Goal: Entertainment & Leisure: Consume media (video, audio)

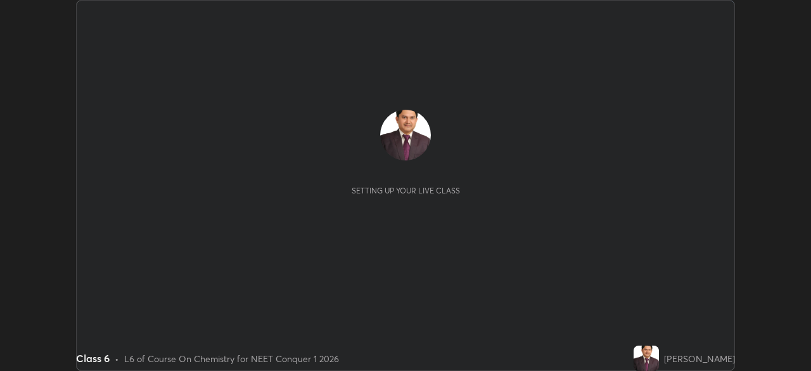
scroll to position [371, 811]
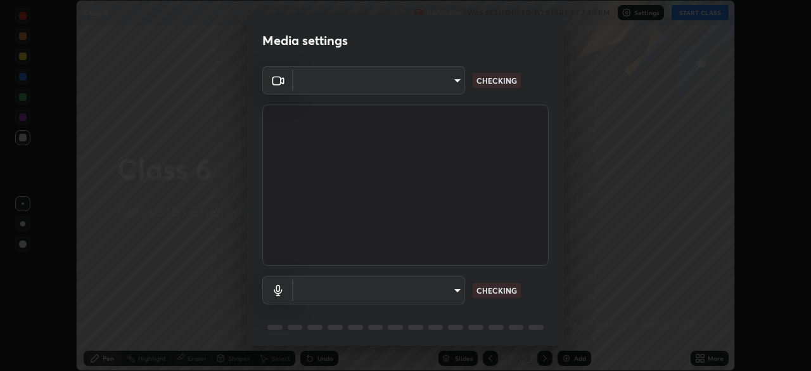
type input "e828e536804fa5ec44f09bab9f54175a8b6d317bb850f7280915d3359c97194d"
type input "c8f550e4ad1a999e97bd2b43c0c3174dc50cfbec9ca24116623755e246af5786"
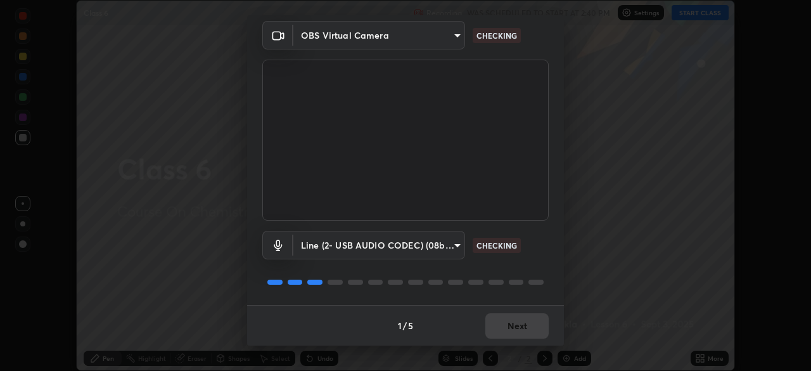
click at [507, 328] on div "1 / 5 Next" at bounding box center [405, 325] width 317 height 41
click at [510, 325] on div "1 / 5 Next" at bounding box center [405, 325] width 317 height 41
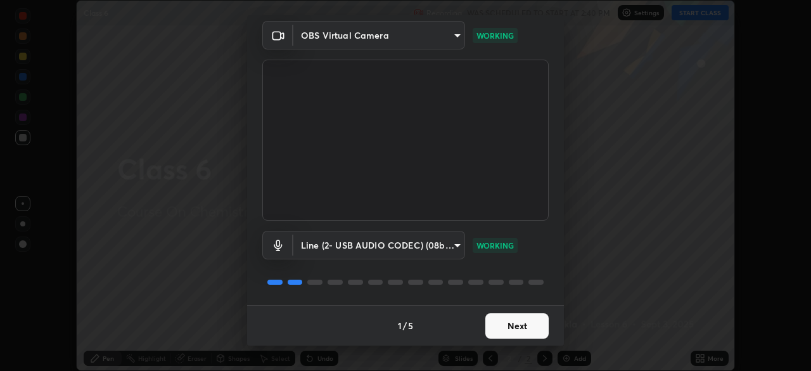
click at [505, 328] on button "Next" at bounding box center [517, 325] width 63 height 25
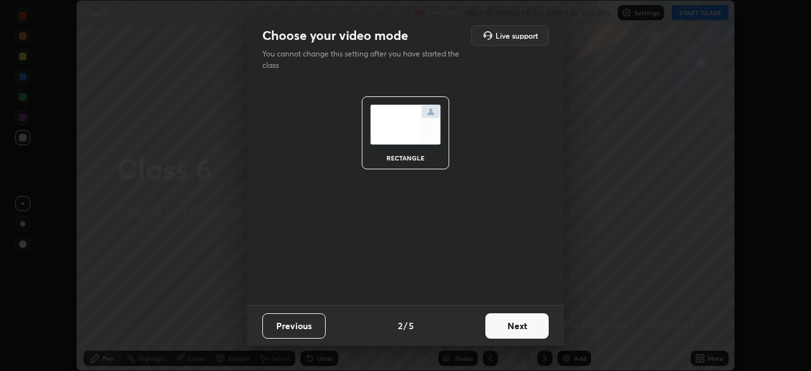
scroll to position [0, 0]
click at [512, 326] on button "Next" at bounding box center [517, 325] width 63 height 25
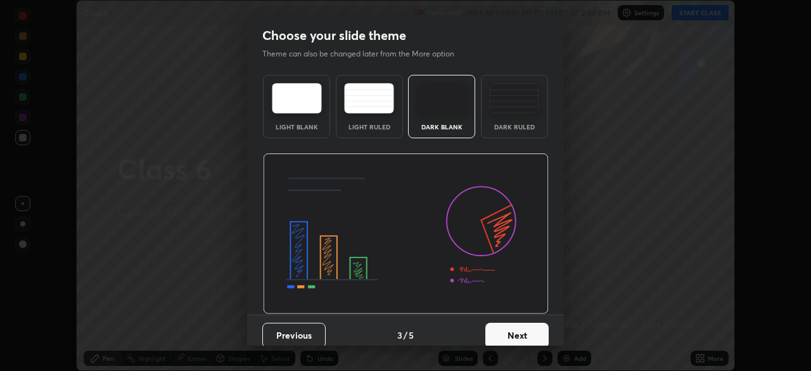
click at [510, 333] on button "Next" at bounding box center [517, 335] width 63 height 25
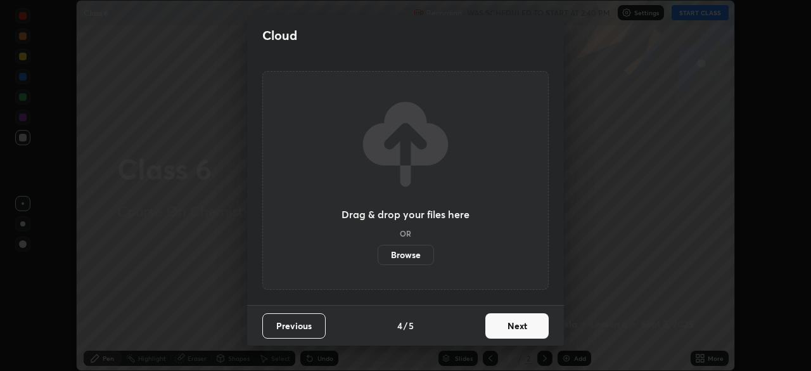
click at [511, 326] on button "Next" at bounding box center [517, 325] width 63 height 25
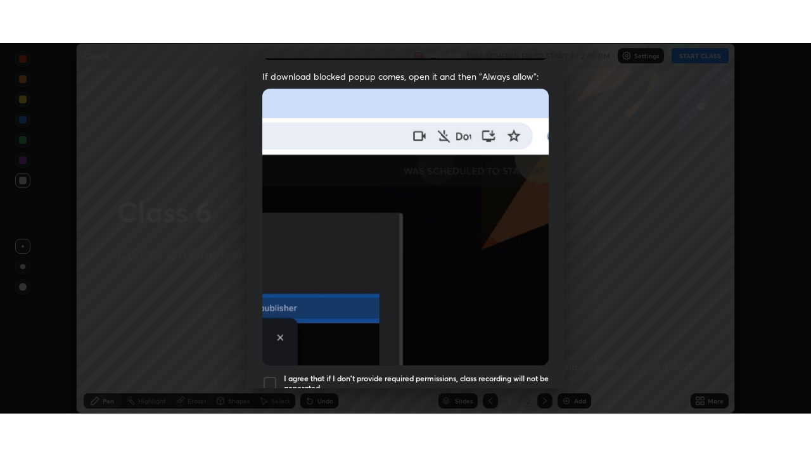
scroll to position [304, 0]
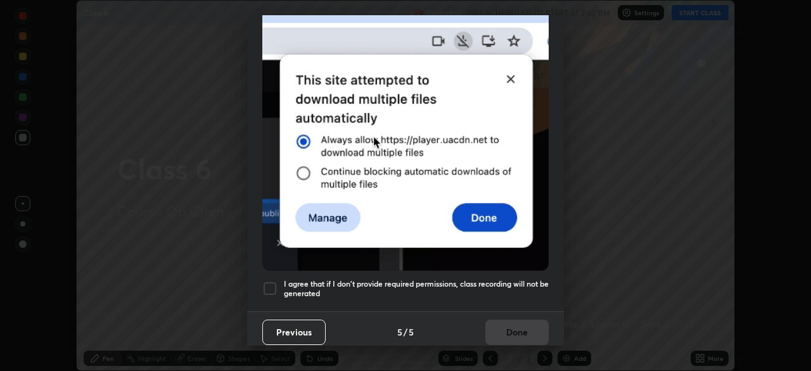
click at [270, 281] on div at bounding box center [269, 288] width 15 height 15
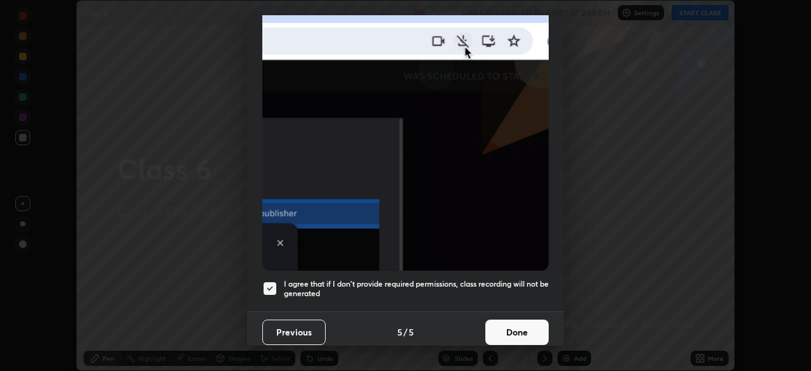
click at [505, 327] on button "Done" at bounding box center [517, 331] width 63 height 25
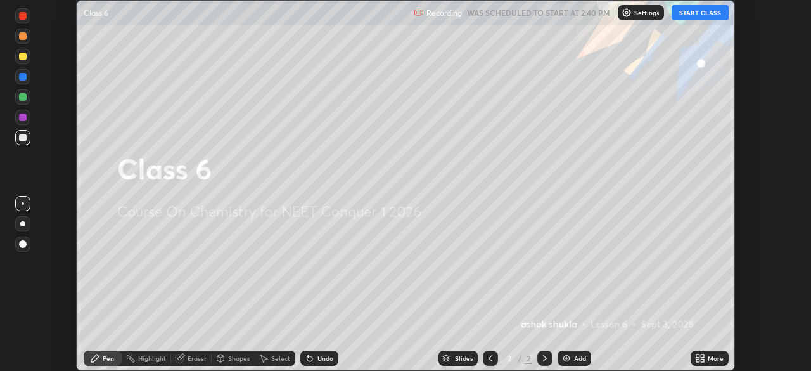
click at [702, 356] on icon at bounding box center [702, 355] width 3 height 3
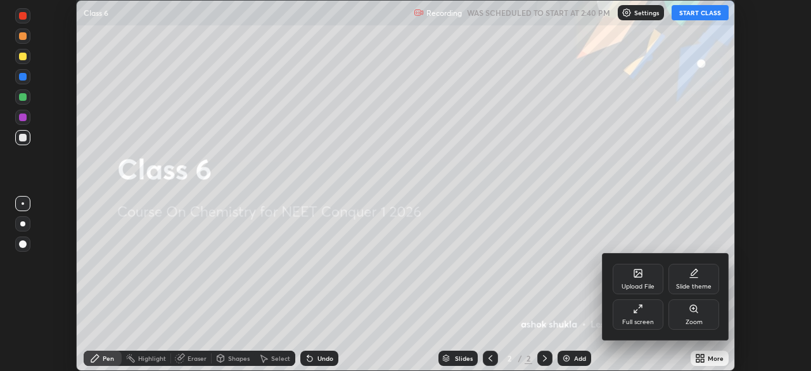
click at [636, 309] on icon at bounding box center [638, 309] width 10 height 10
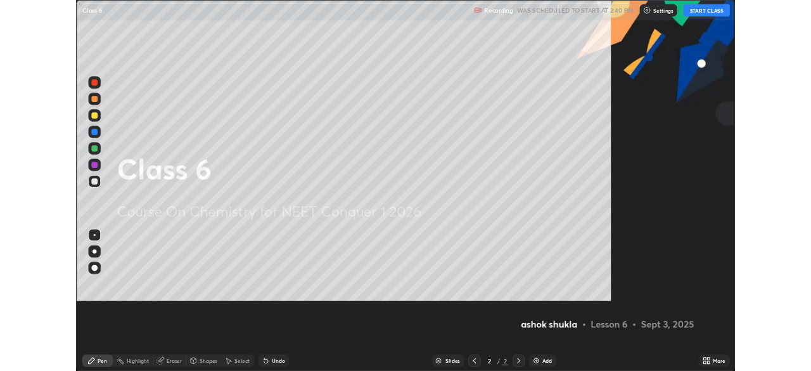
scroll to position [456, 811]
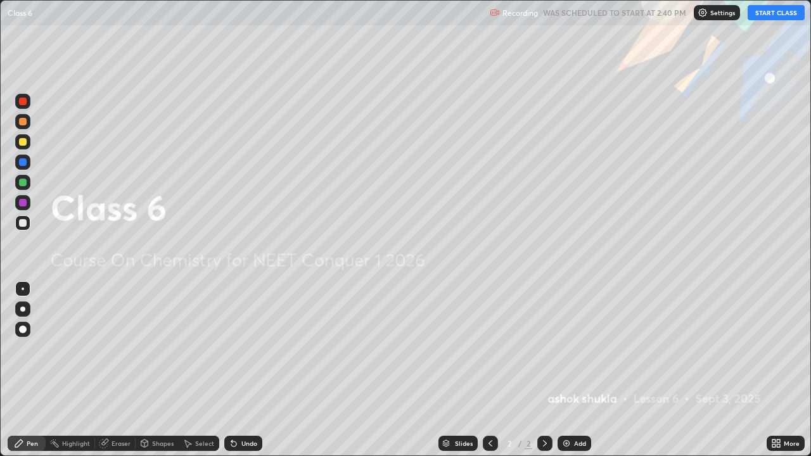
click at [759, 14] on button "START CLASS" at bounding box center [776, 12] width 57 height 15
click at [562, 370] on img at bounding box center [567, 444] width 10 height 10
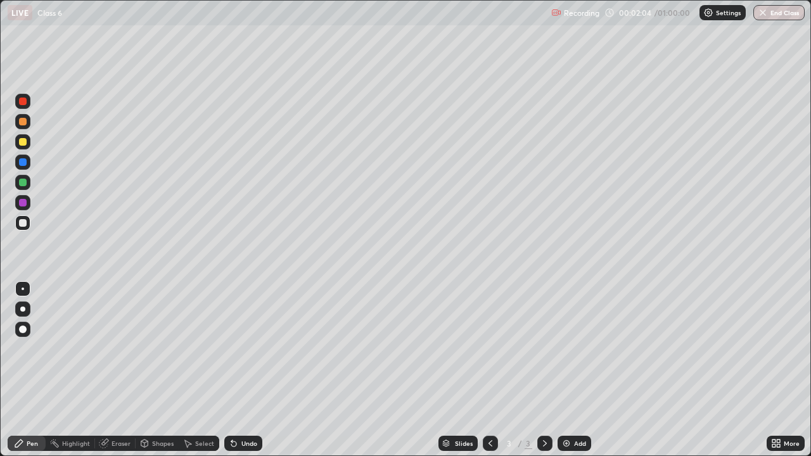
click at [115, 370] on div "Eraser" at bounding box center [121, 444] width 19 height 6
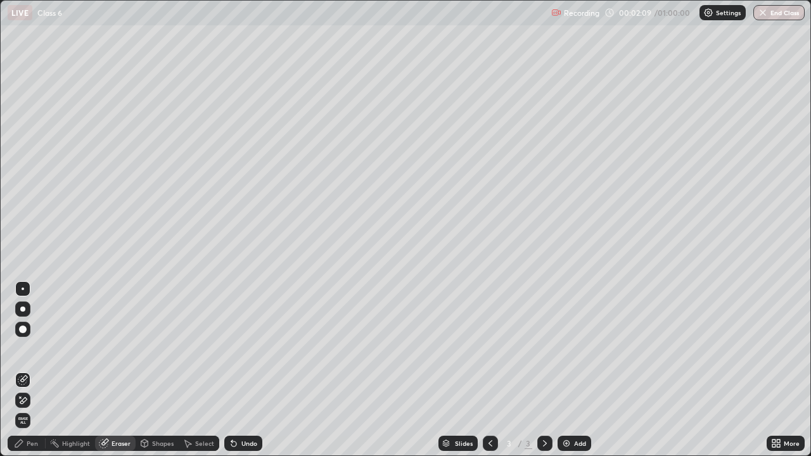
click at [34, 370] on div "Pen" at bounding box center [32, 444] width 11 height 6
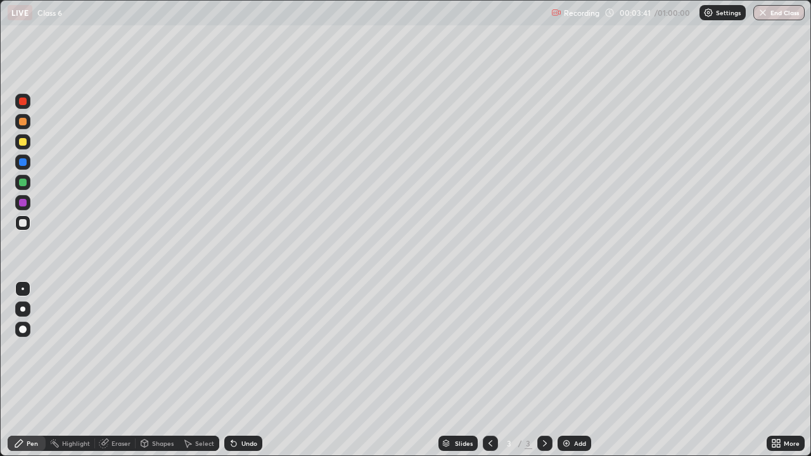
click at [23, 203] on div at bounding box center [23, 203] width 8 height 8
click at [566, 370] on img at bounding box center [567, 444] width 10 height 10
click at [24, 183] on div at bounding box center [23, 183] width 8 height 8
click at [492, 370] on icon at bounding box center [491, 444] width 10 height 10
click at [546, 370] on icon at bounding box center [545, 444] width 10 height 10
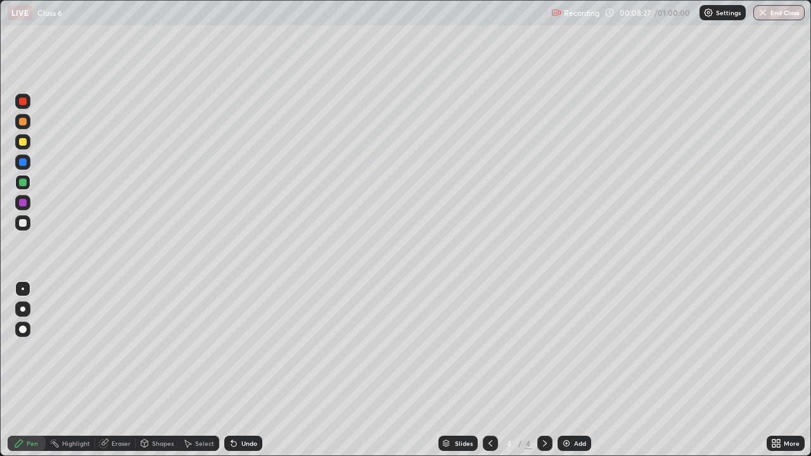
click at [114, 370] on div "Eraser" at bounding box center [121, 444] width 19 height 6
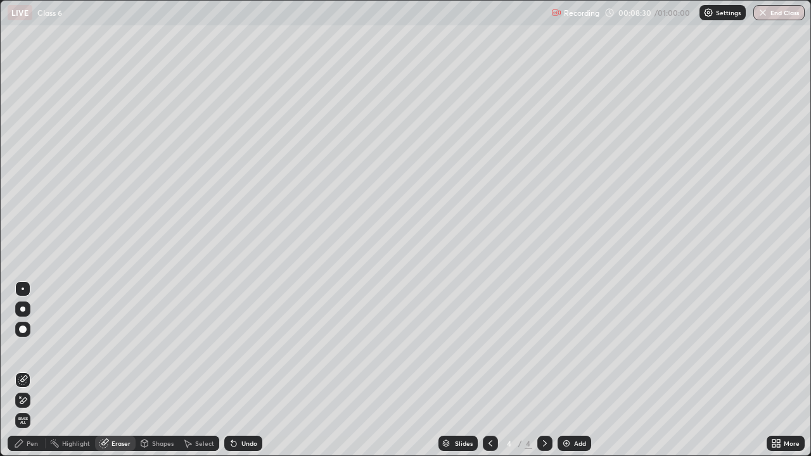
click at [32, 370] on div "Pen" at bounding box center [27, 443] width 38 height 15
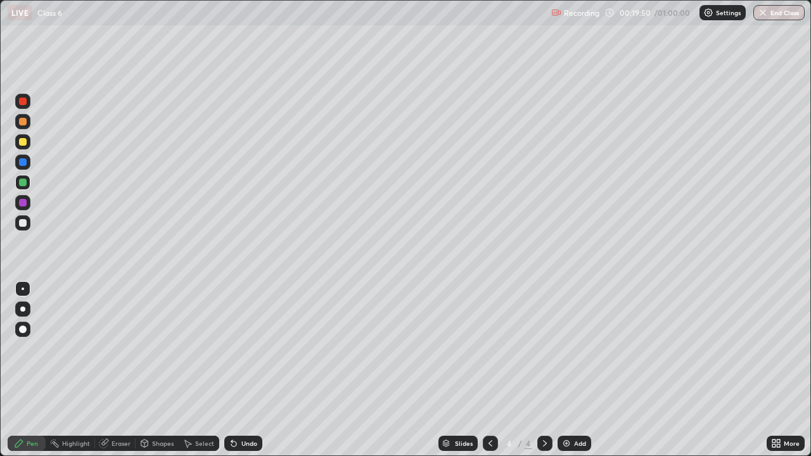
click at [564, 370] on img at bounding box center [567, 444] width 10 height 10
click at [487, 370] on icon at bounding box center [491, 444] width 10 height 10
click at [541, 370] on icon at bounding box center [545, 444] width 10 height 10
click at [567, 370] on img at bounding box center [567, 444] width 10 height 10
click at [564, 370] on img at bounding box center [567, 444] width 10 height 10
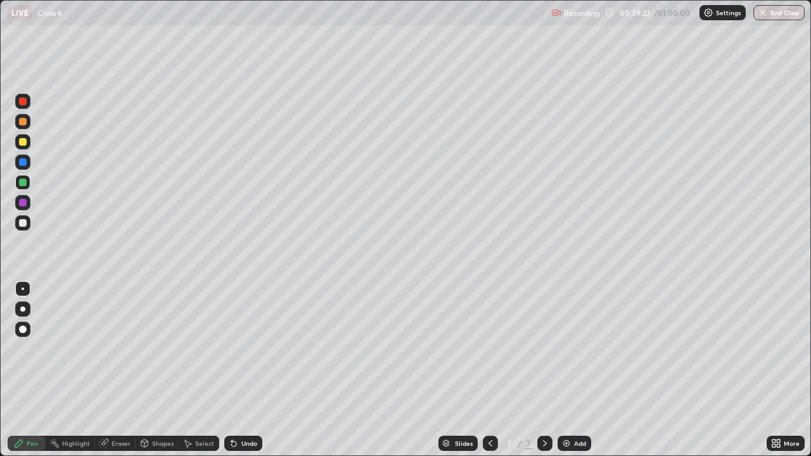
click at [565, 370] on img at bounding box center [567, 444] width 10 height 10
click at [564, 370] on img at bounding box center [567, 444] width 10 height 10
click at [487, 370] on icon at bounding box center [491, 444] width 10 height 10
click at [543, 370] on icon at bounding box center [545, 444] width 10 height 10
click at [117, 370] on div "Eraser" at bounding box center [121, 444] width 19 height 6
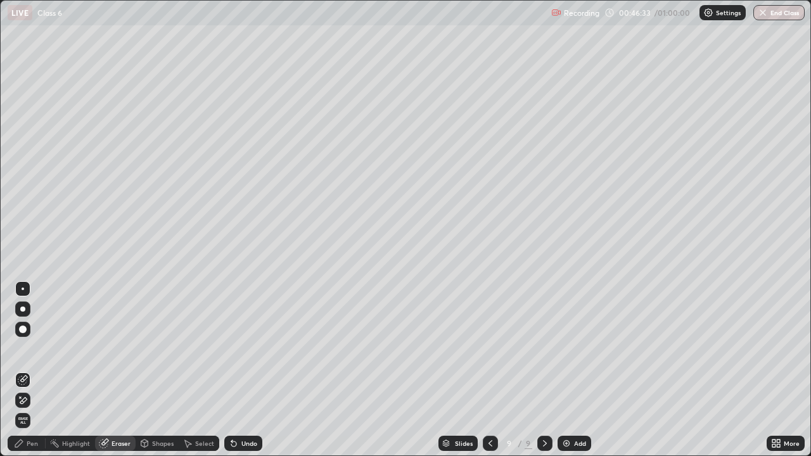
click at [35, 370] on div "Pen" at bounding box center [32, 444] width 11 height 6
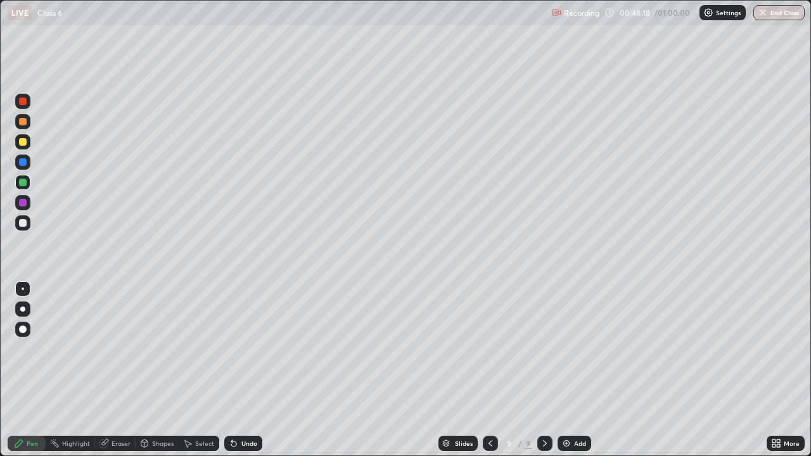
click at [114, 370] on div "Eraser" at bounding box center [121, 444] width 19 height 6
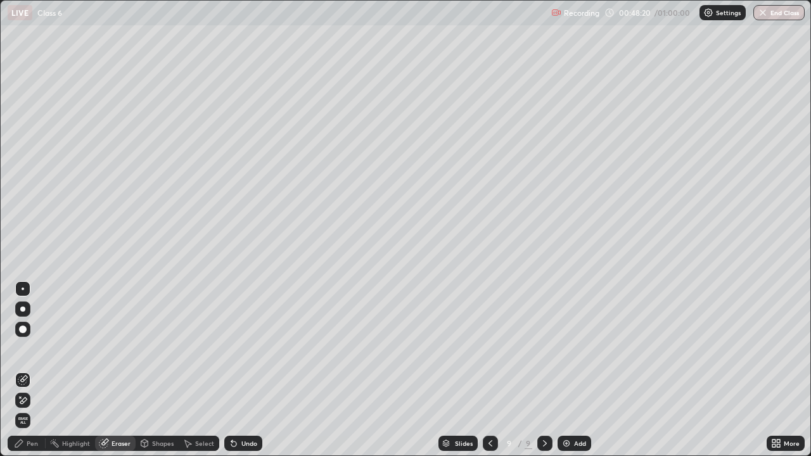
click at [31, 370] on div "Pen" at bounding box center [32, 444] width 11 height 6
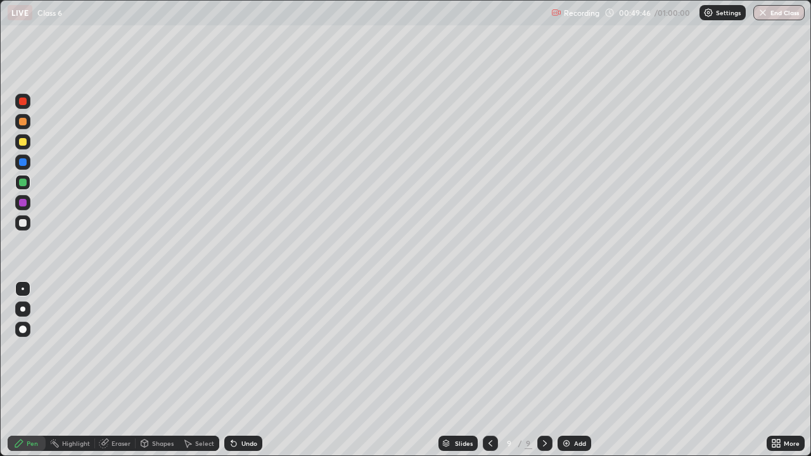
click at [567, 370] on img at bounding box center [567, 444] width 10 height 10
click at [114, 370] on div "Eraser" at bounding box center [121, 444] width 19 height 6
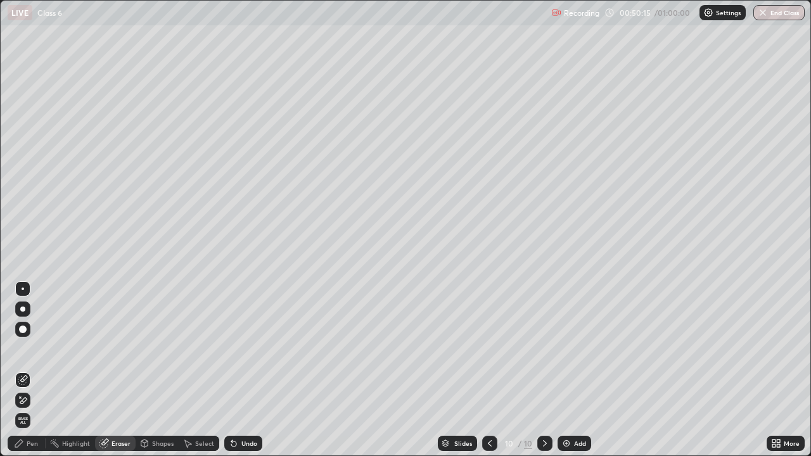
click at [31, 370] on div "Pen" at bounding box center [32, 444] width 11 height 6
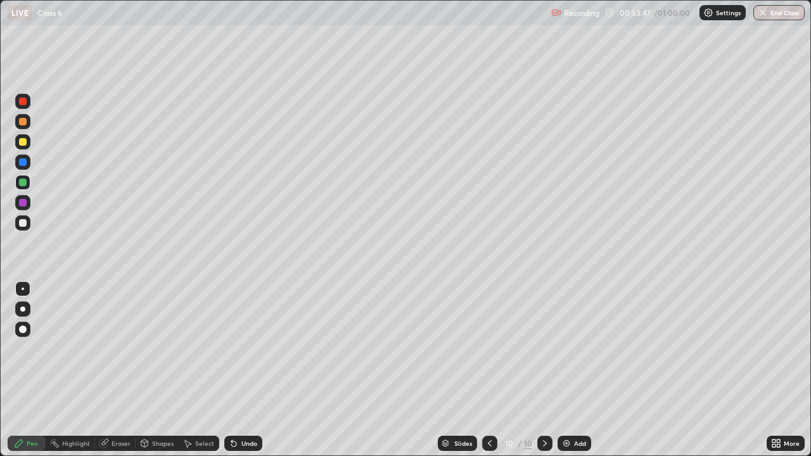
click at [486, 370] on icon at bounding box center [490, 444] width 10 height 10
click at [546, 370] on icon at bounding box center [545, 444] width 10 height 10
click at [766, 14] on img "button" at bounding box center [764, 13] width 10 height 10
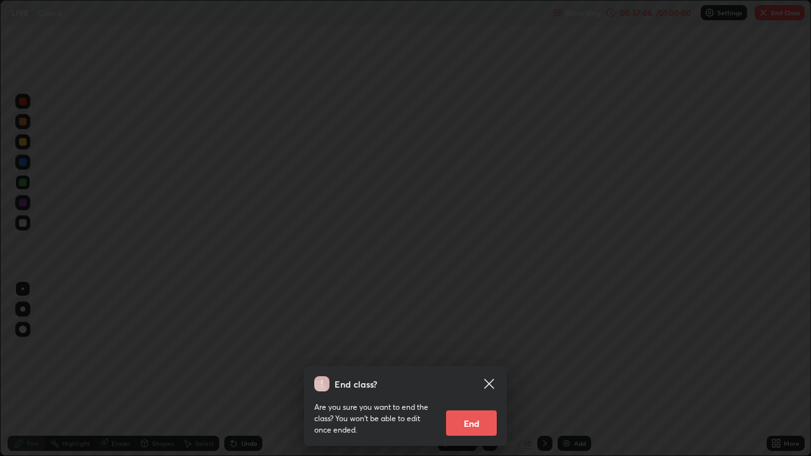
click at [475, 370] on button "End" at bounding box center [471, 423] width 51 height 25
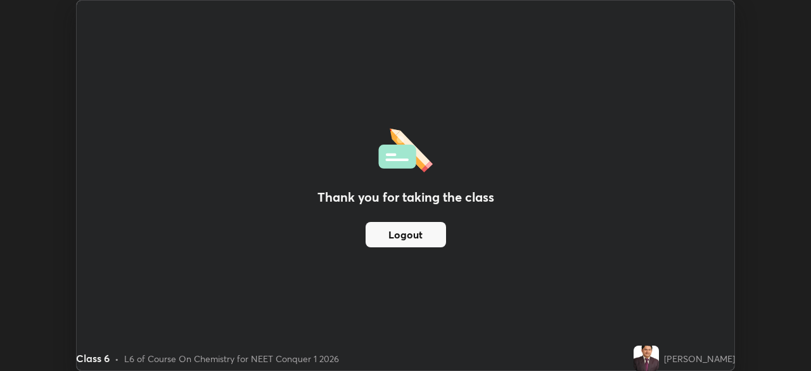
scroll to position [63021, 62580]
